Goal: Download file/media

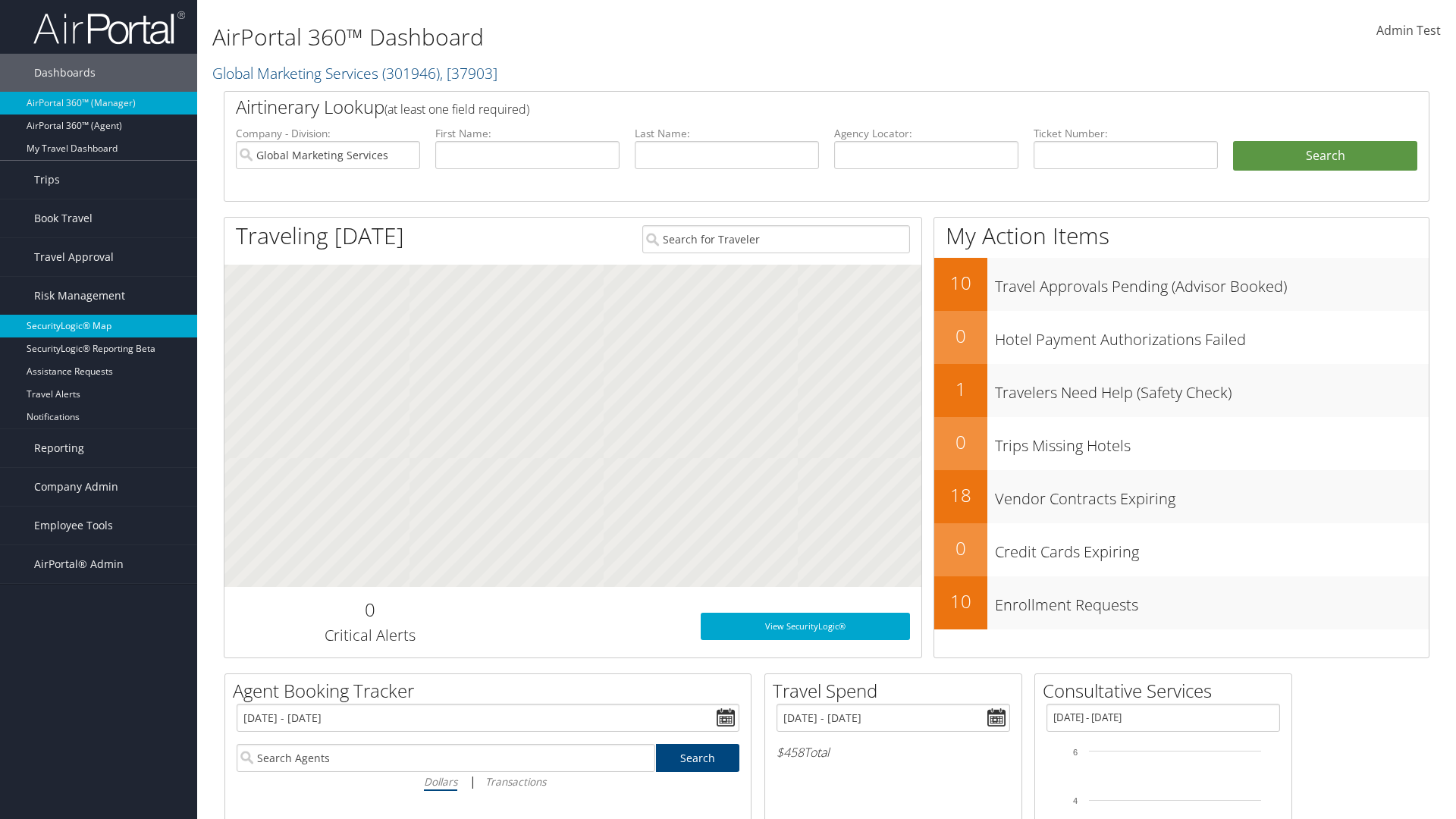
click at [99, 326] on link "SecurityLogic® Map" at bounding box center [98, 326] width 197 height 22
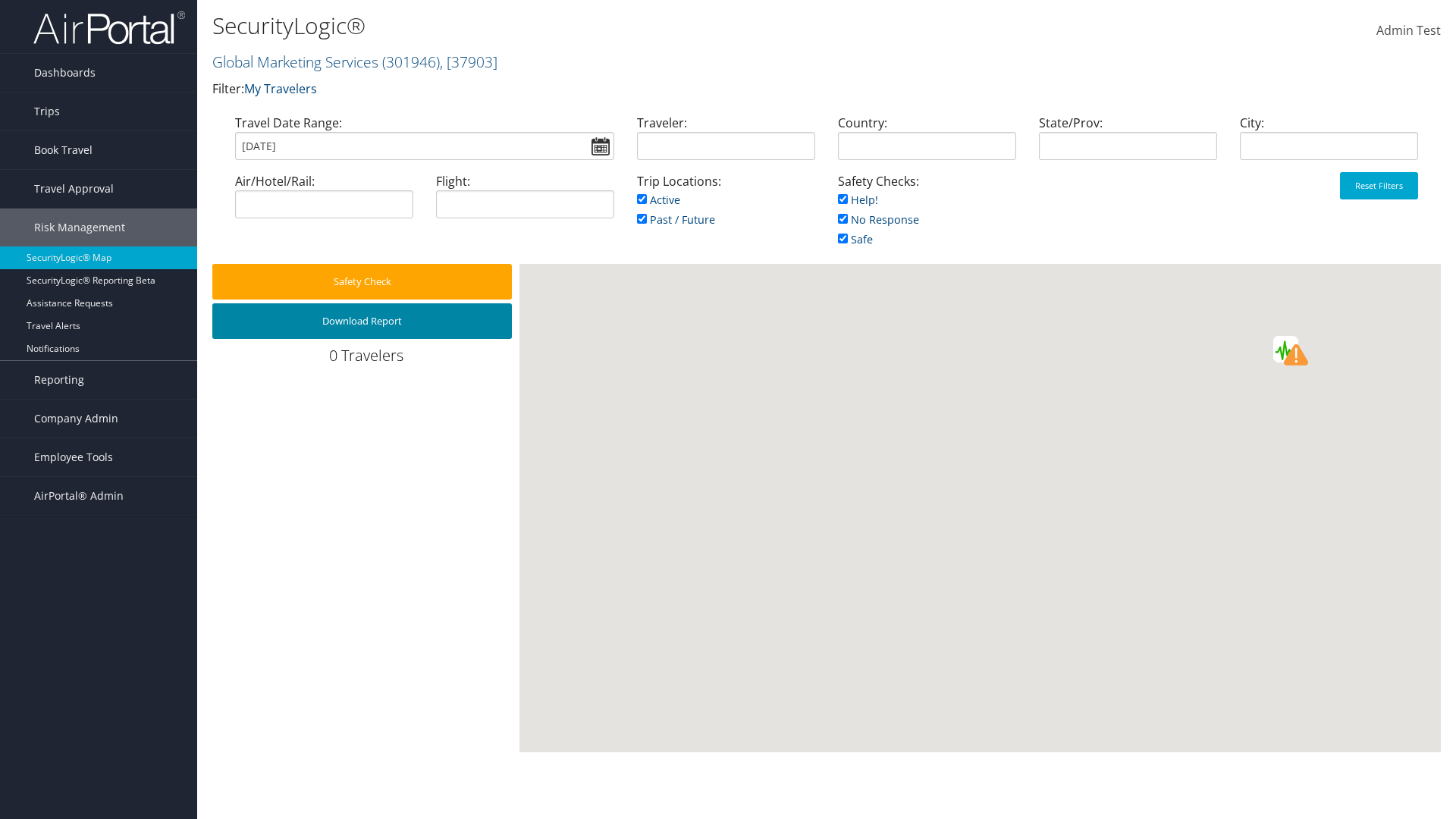
click at [362, 321] on button "Download Report" at bounding box center [362, 321] width 299 height 35
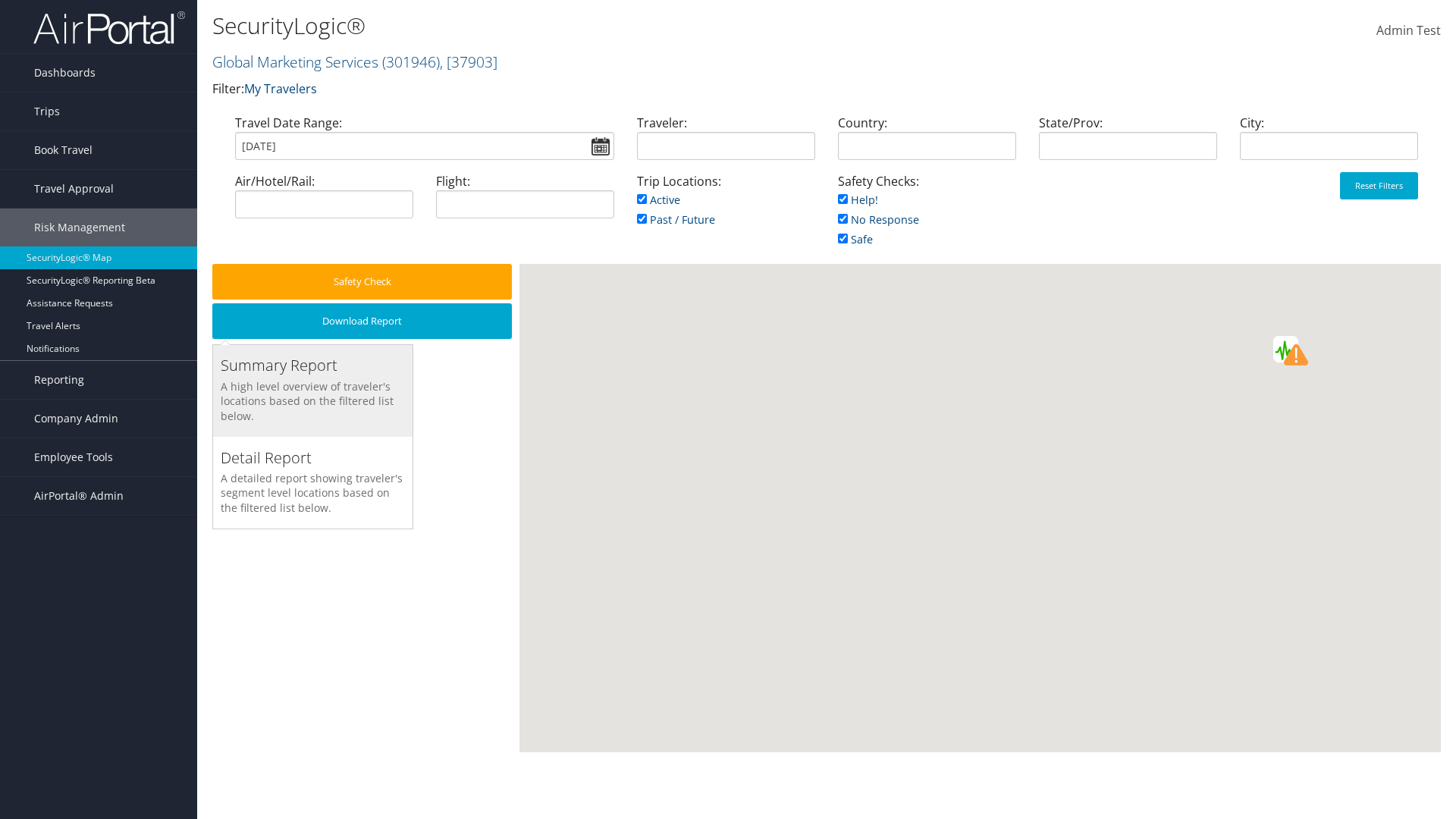
click at [312, 366] on h3 "Summary Report" at bounding box center [313, 366] width 185 height 21
